Goal: Information Seeking & Learning: Learn about a topic

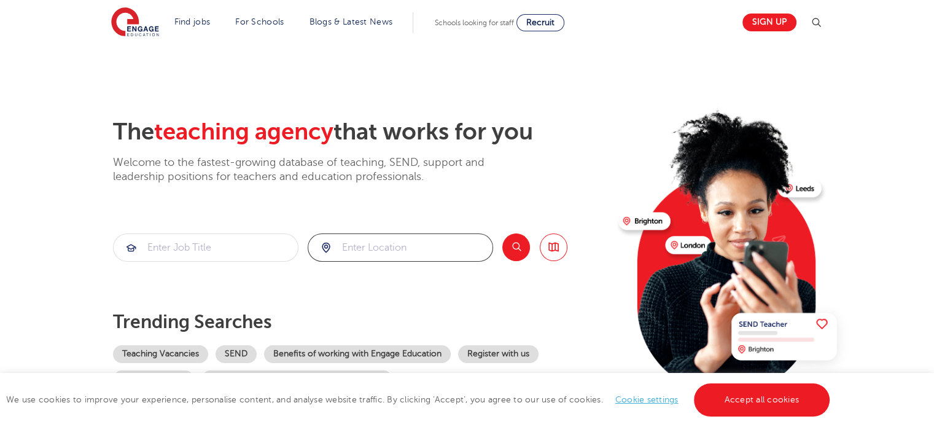
click at [364, 240] on input "search" at bounding box center [400, 247] width 184 height 27
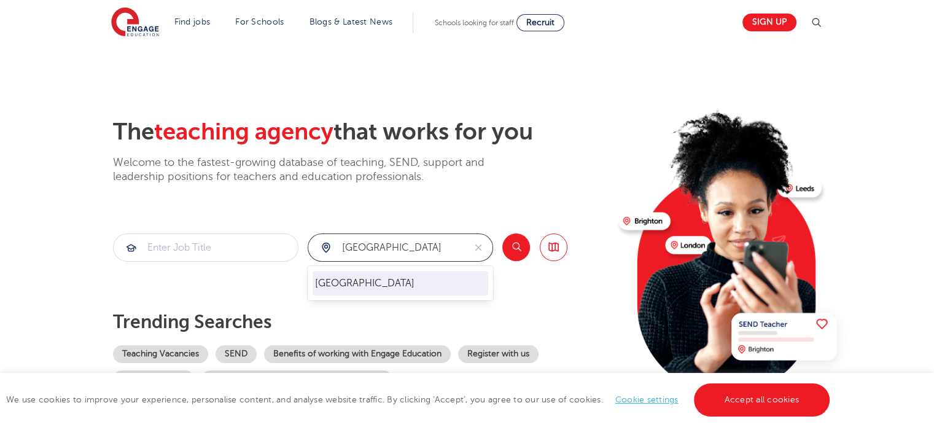
click at [349, 289] on li "[GEOGRAPHIC_DATA]" at bounding box center [401, 283] width 176 height 25
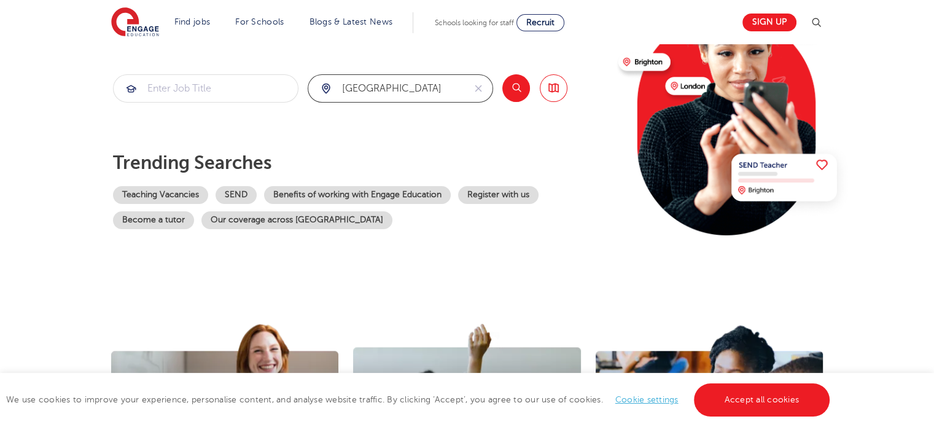
scroll to position [184, 0]
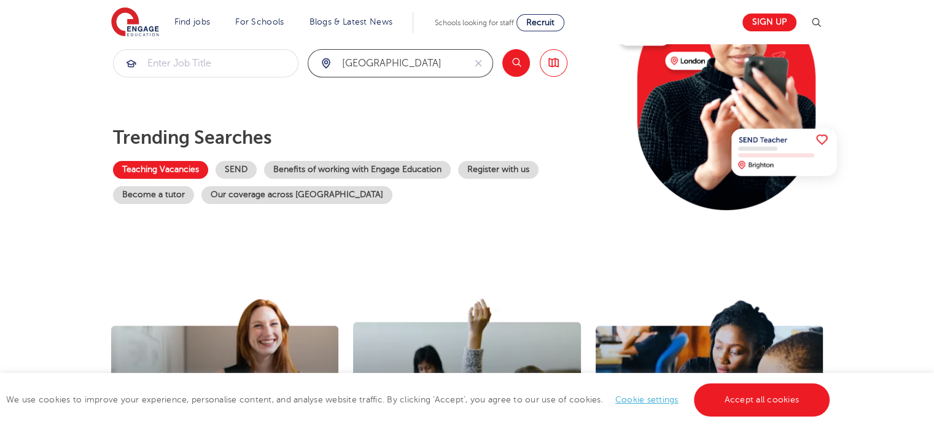
type input "[GEOGRAPHIC_DATA]"
click at [199, 164] on link "Teaching Vacancies" at bounding box center [160, 170] width 95 height 18
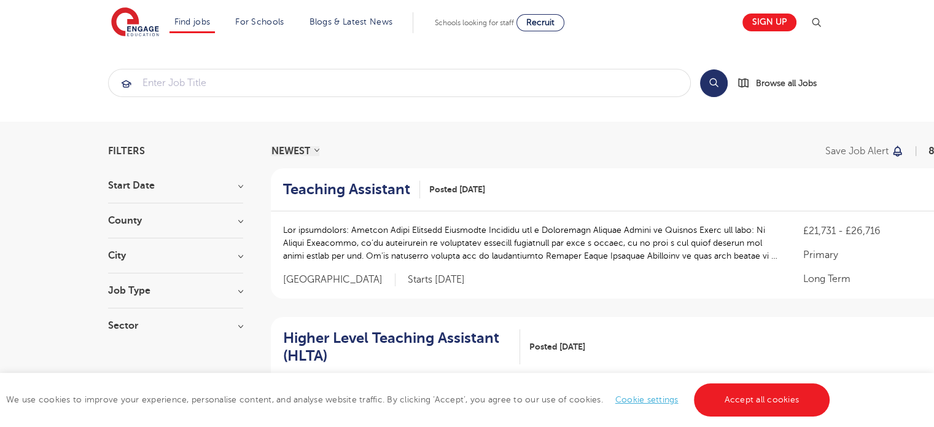
click at [208, 214] on section "Start Date September 74 [DATE] [DATE] [DATE] Show more County [GEOGRAPHIC_DATA]…" at bounding box center [175, 262] width 135 height 162
click at [241, 220] on h3 "County" at bounding box center [175, 221] width 135 height 10
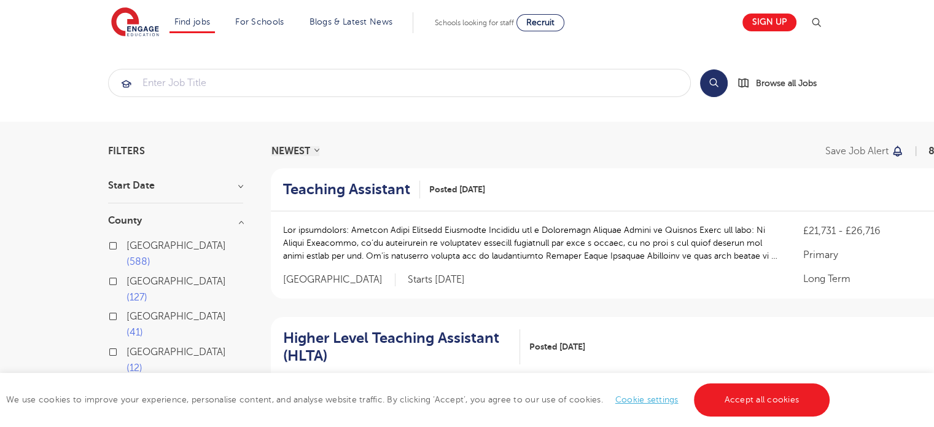
click at [127, 242] on label "London 588" at bounding box center [185, 254] width 117 height 33
click at [127, 242] on input "London 588" at bounding box center [131, 244] width 8 height 8
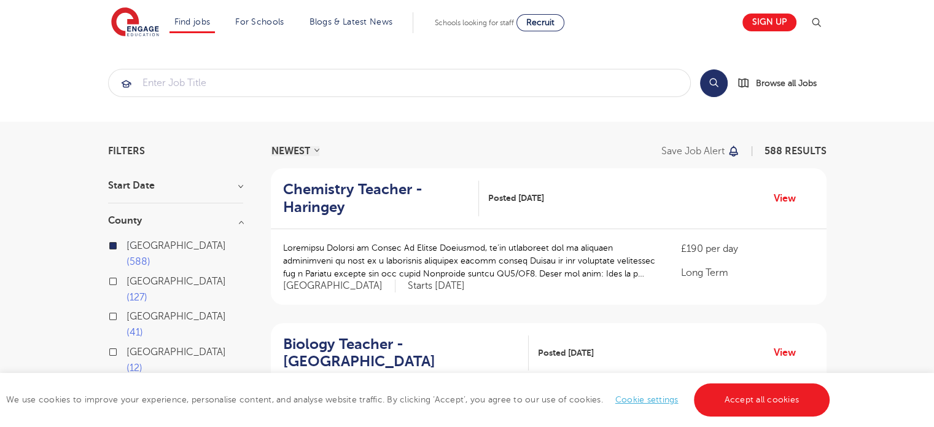
click at [243, 220] on h3 "County" at bounding box center [175, 221] width 135 height 10
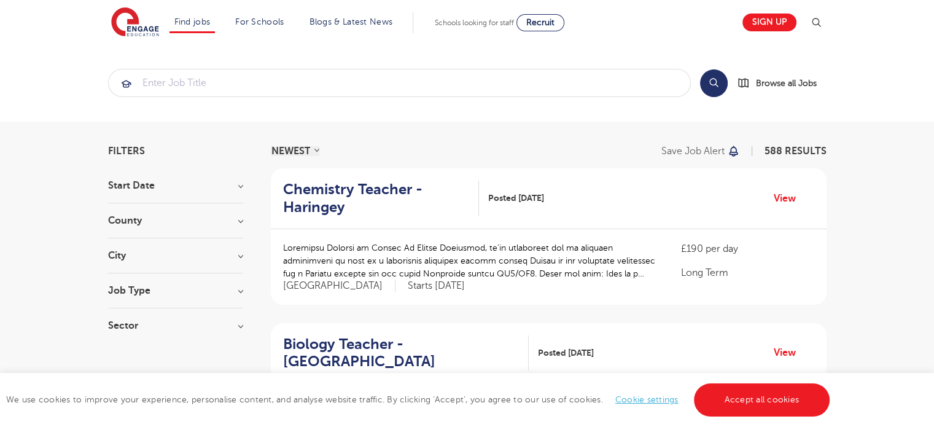
click at [236, 255] on h3 "City" at bounding box center [175, 256] width 135 height 10
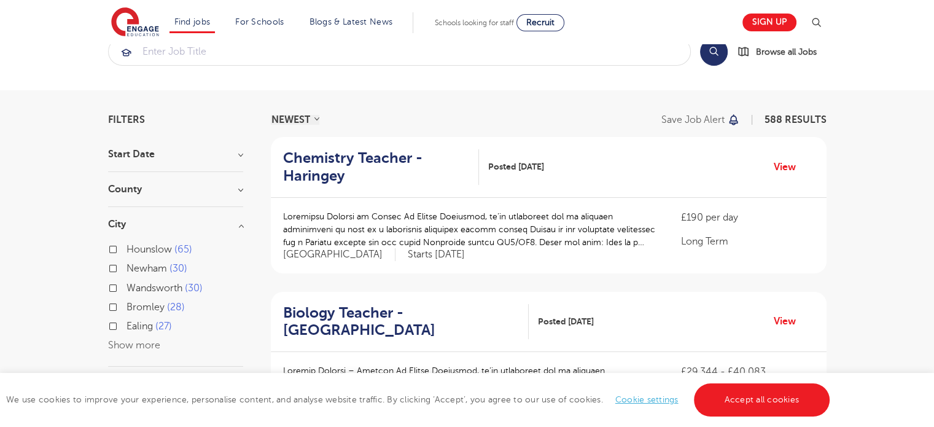
scroll to position [61, 0]
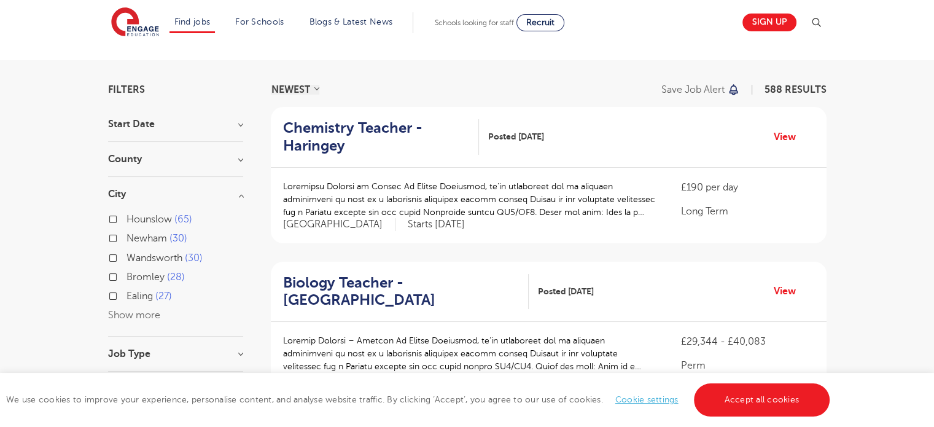
click at [127, 257] on label "Wandsworth 30" at bounding box center [165, 258] width 76 height 16
click at [127, 257] on input "Wandsworth 30" at bounding box center [131, 256] width 8 height 8
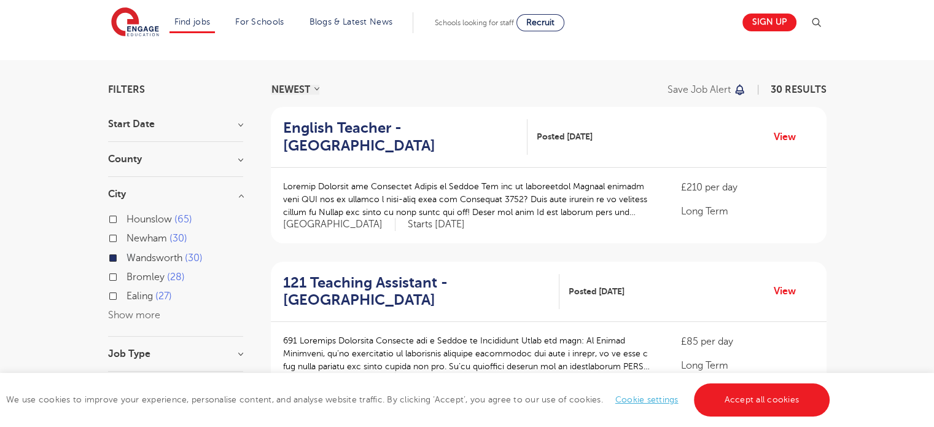
click at [127, 274] on label "Bromley 28" at bounding box center [156, 277] width 58 height 16
click at [127, 274] on input "Bromley 28" at bounding box center [131, 275] width 8 height 8
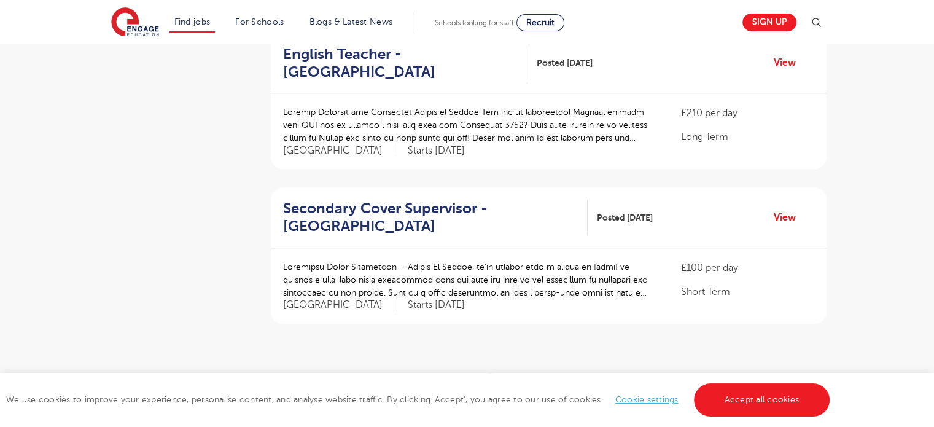
scroll to position [1474, 0]
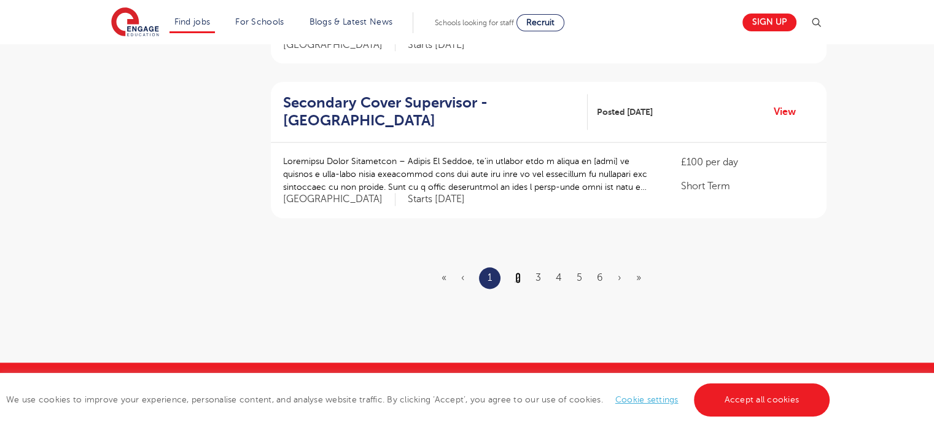
click at [521, 276] on link "2" at bounding box center [518, 277] width 6 height 11
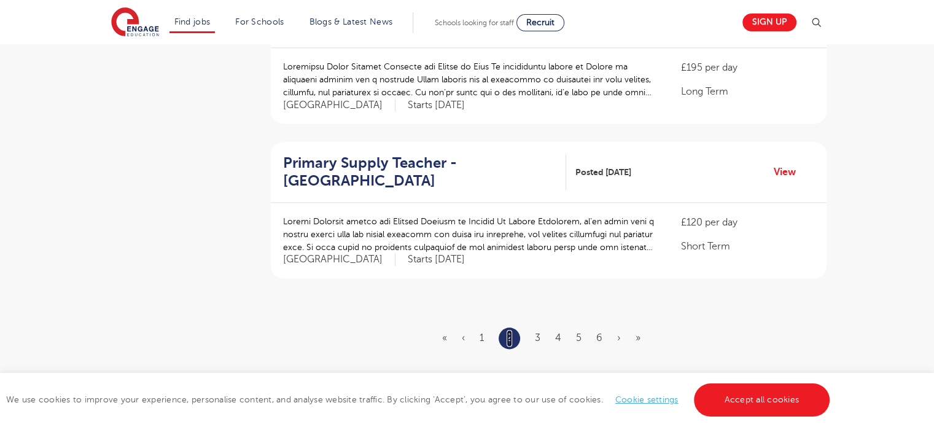
scroll to position [1474, 0]
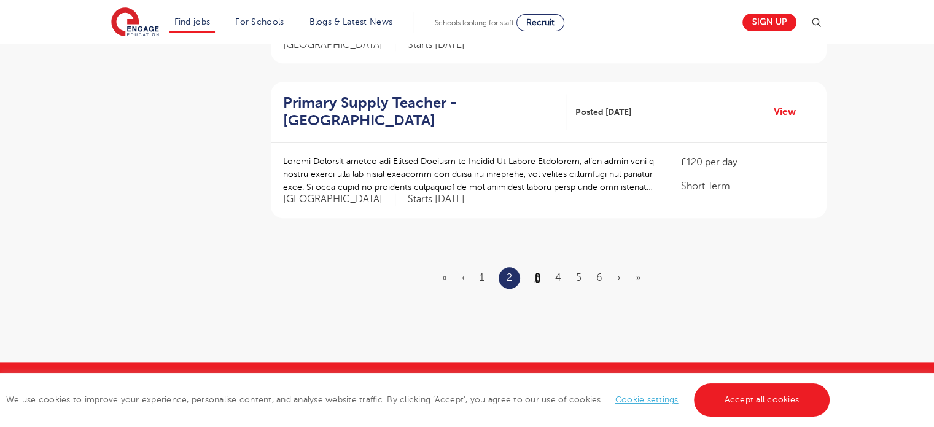
click at [536, 273] on link "3" at bounding box center [538, 277] width 6 height 11
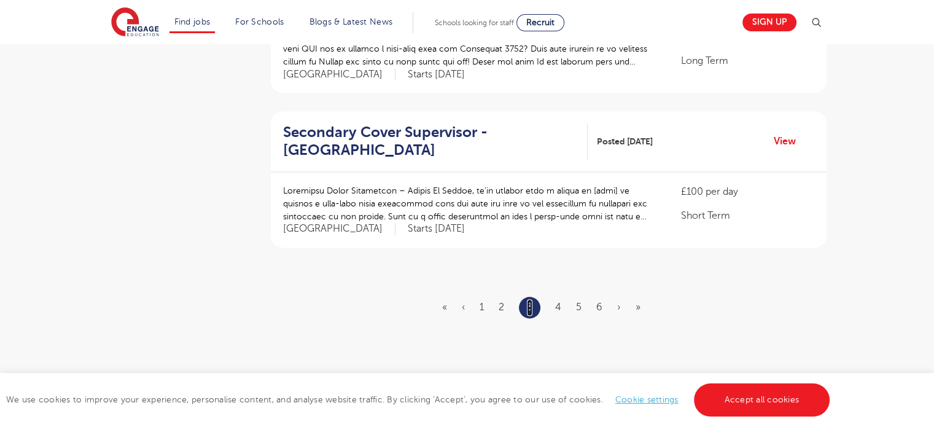
scroll to position [1597, 0]
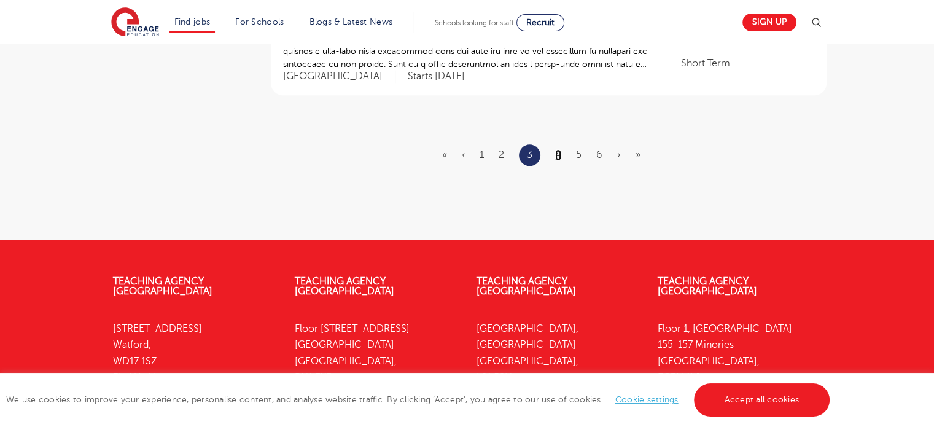
click at [559, 157] on link "4" at bounding box center [558, 154] width 6 height 11
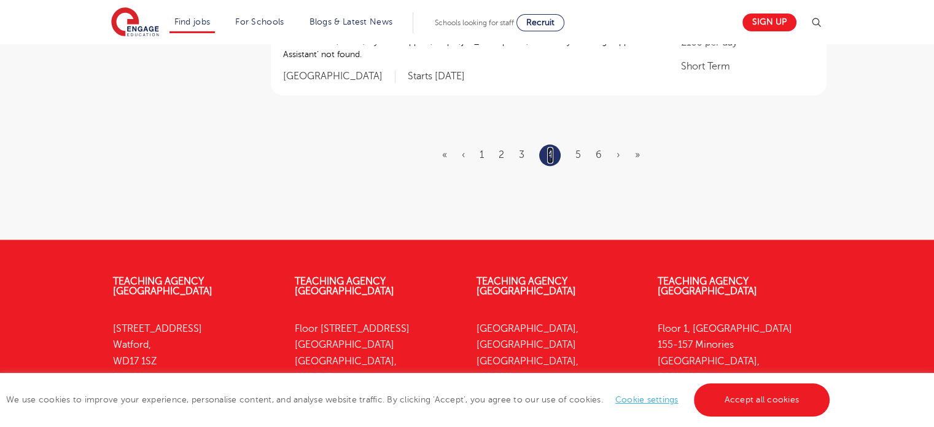
scroll to position [0, 0]
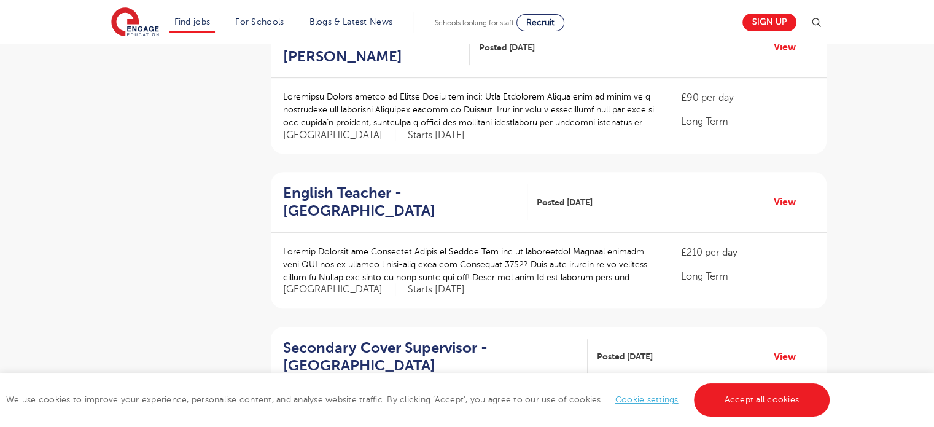
scroll to position [860, 0]
